Goal: Information Seeking & Learning: Learn about a topic

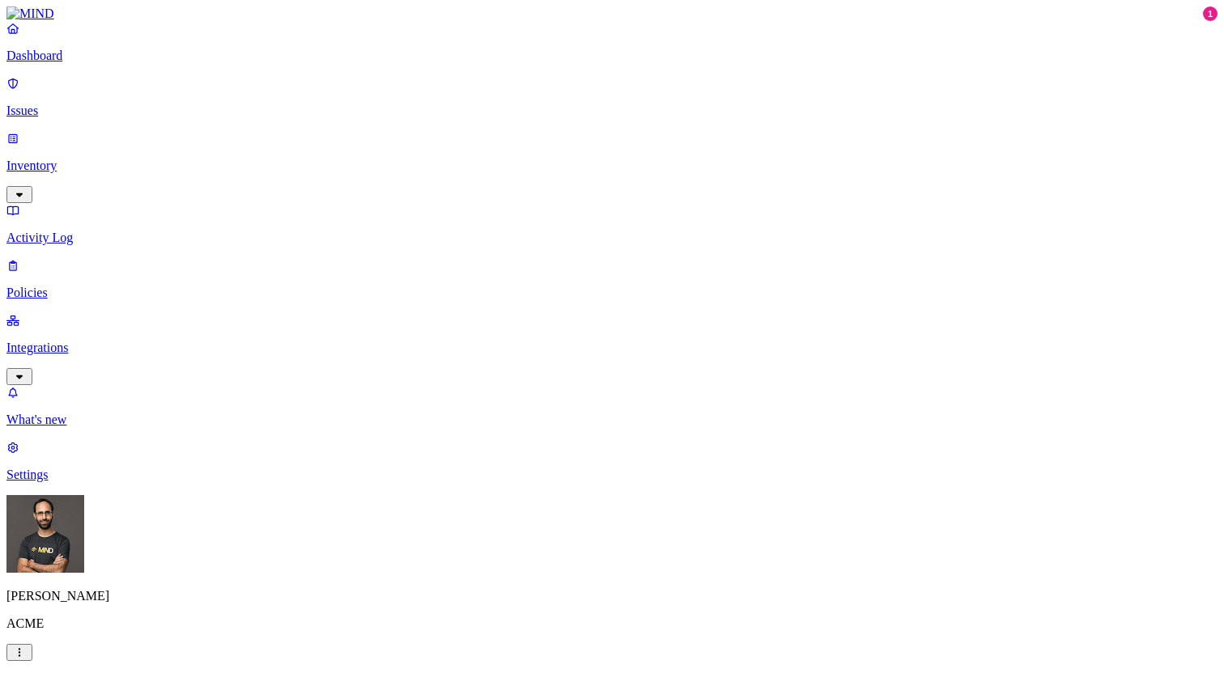
click at [84, 104] on p "Issues" at bounding box center [611, 111] width 1211 height 15
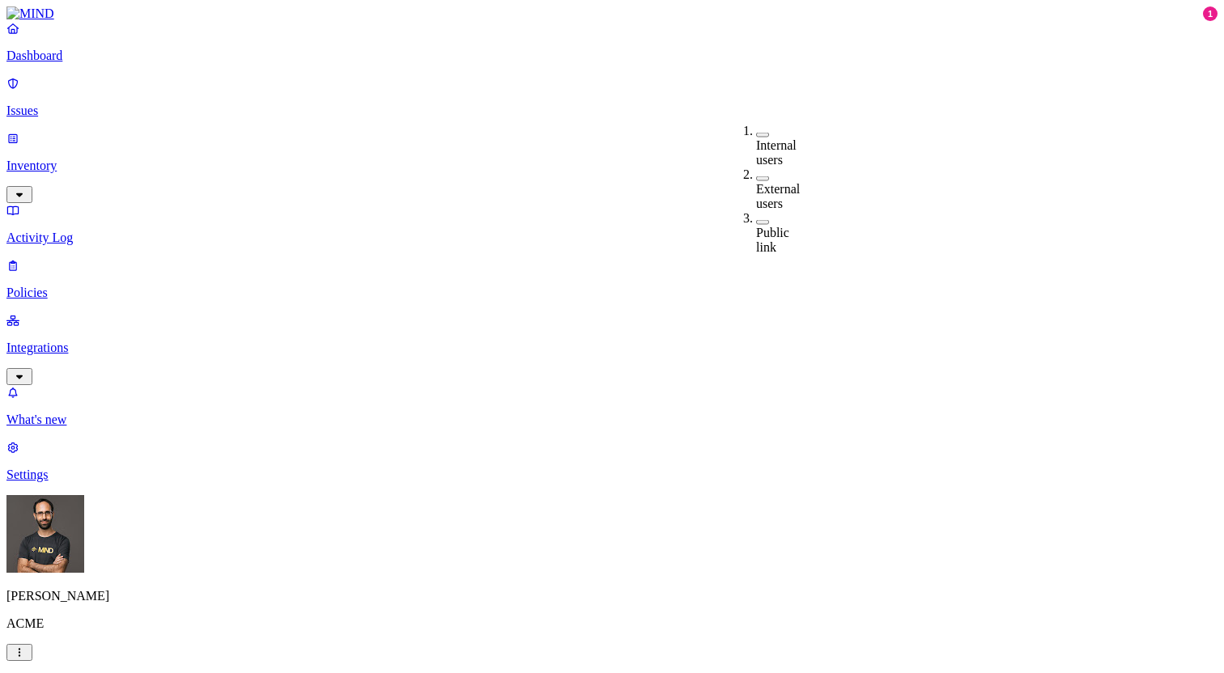
click at [763, 138] on label "Internal users" at bounding box center [776, 152] width 40 height 28
click at [309, 131] on div "Internal users" at bounding box center [309, 147] width 0 height 46
